Goal: Task Accomplishment & Management: Complete application form

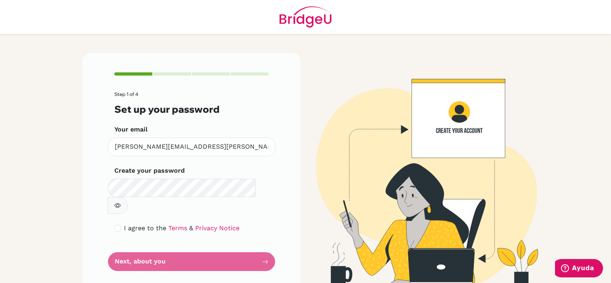
click at [230, 244] on form "Step 1 of 4 Set up your password Your email [PERSON_NAME][EMAIL_ADDRESS][PERSON…" at bounding box center [191, 182] width 154 height 180
click at [256, 246] on form "Step 1 of 4 Set up your password Your email [PERSON_NAME][EMAIL_ADDRESS][PERSON…" at bounding box center [191, 182] width 154 height 180
click at [265, 245] on form "Step 1 of 4 Set up your password Your email [PERSON_NAME][EMAIL_ADDRESS][PERSON…" at bounding box center [191, 182] width 154 height 180
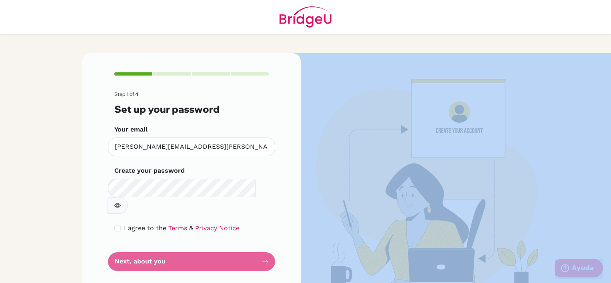
click at [265, 245] on form "Step 1 of 4 Set up your password Your email [PERSON_NAME][EMAIL_ADDRESS][PERSON…" at bounding box center [191, 182] width 154 height 180
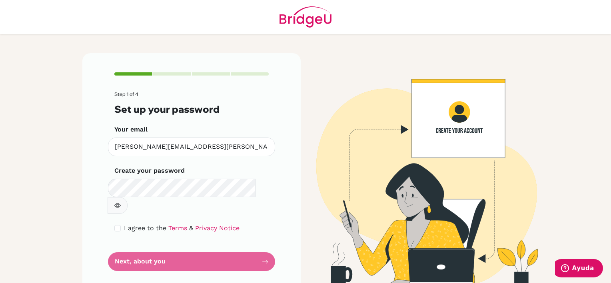
click at [296, 135] on div "Step 1 of 4 Set up your password Your email [PERSON_NAME][EMAIL_ADDRESS][PERSON…" at bounding box center [191, 171] width 218 height 237
click at [121, 224] on div "I agree to the Terms & Privacy Notice" at bounding box center [191, 229] width 154 height 10
click at [118, 225] on input "checkbox" at bounding box center [117, 228] width 6 height 6
checkbox input "true"
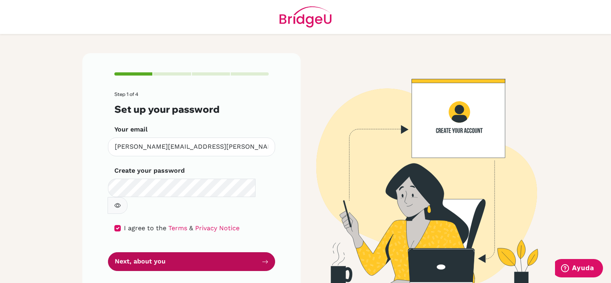
click at [241, 252] on button "Next, about you" at bounding box center [191, 261] width 167 height 19
